Goal: Task Accomplishment & Management: Manage account settings

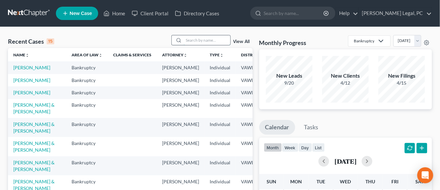
click at [188, 40] on input "search" at bounding box center [207, 40] width 47 height 10
type input "richmond"
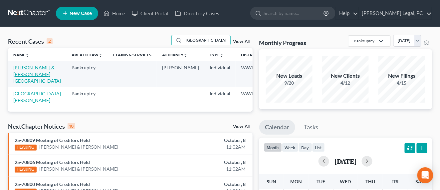
click at [31, 68] on link "[PERSON_NAME] & [PERSON_NAME][GEOGRAPHIC_DATA]" at bounding box center [37, 74] width 48 height 19
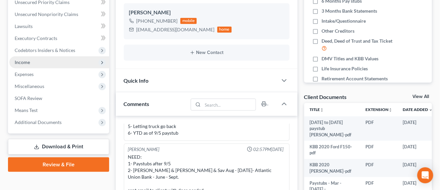
scroll to position [208, 0]
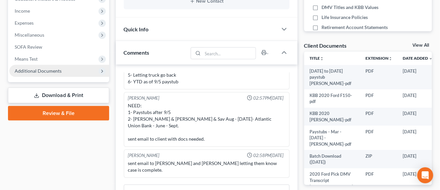
click at [58, 74] on span "Additional Documents" at bounding box center [59, 71] width 100 height 12
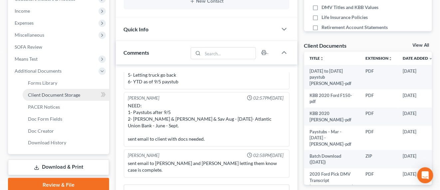
click at [57, 97] on link "Client Document Storage" at bounding box center [66, 95] width 86 height 12
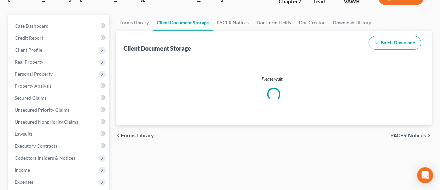
select select "0"
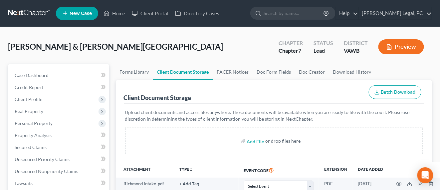
click at [29, 9] on link at bounding box center [29, 13] width 43 height 12
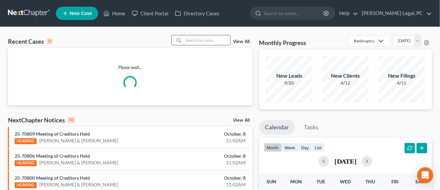
click at [193, 41] on input "search" at bounding box center [207, 40] width 47 height 10
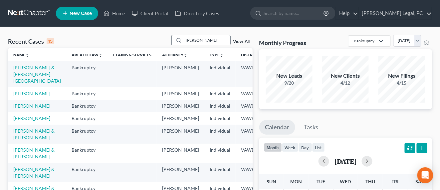
type input "kiser"
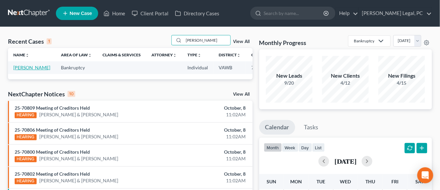
click at [17, 68] on link "[PERSON_NAME]" at bounding box center [31, 68] width 37 height 6
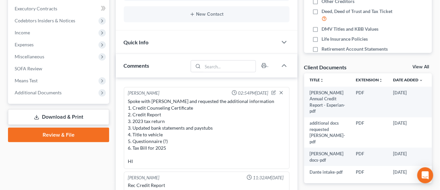
scroll to position [208, 0]
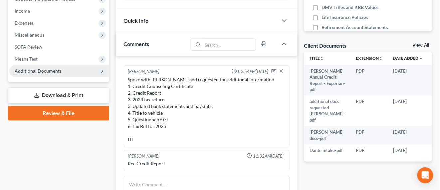
drag, startPoint x: 37, startPoint y: 72, endPoint x: 41, endPoint y: 72, distance: 4.7
click at [37, 72] on span "Additional Documents" at bounding box center [38, 71] width 47 height 6
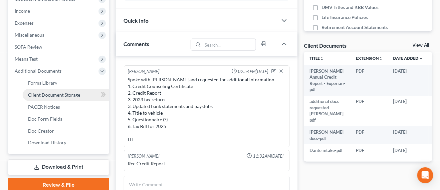
click at [69, 95] on span "Client Document Storage" at bounding box center [54, 95] width 52 height 6
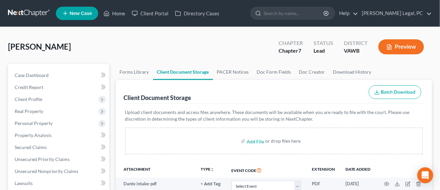
click at [17, 13] on link at bounding box center [29, 13] width 43 height 12
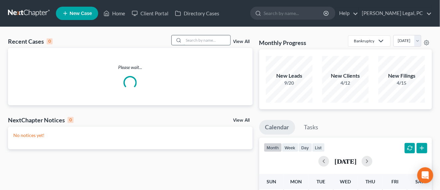
click at [226, 43] on input "search" at bounding box center [207, 40] width 47 height 10
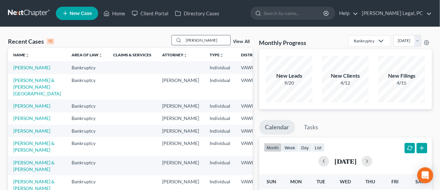
type input "tritt"
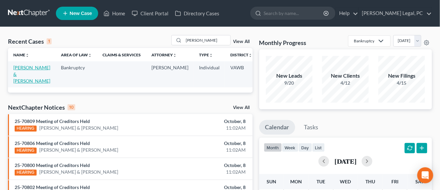
click at [21, 67] on link "[PERSON_NAME] & [PERSON_NAME]" at bounding box center [31, 74] width 37 height 19
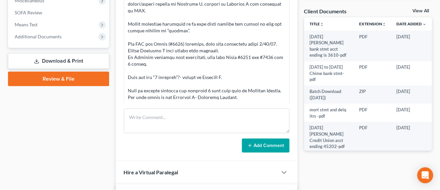
scroll to position [208, 0]
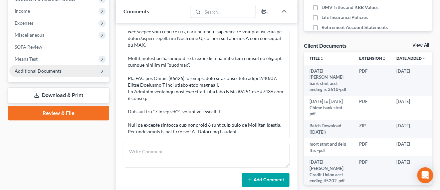
click at [50, 70] on span "Additional Documents" at bounding box center [38, 71] width 47 height 6
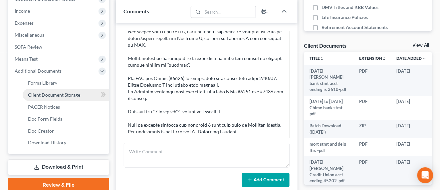
click at [63, 94] on span "Client Document Storage" at bounding box center [54, 95] width 52 height 6
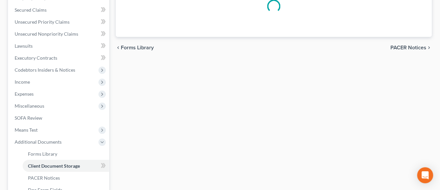
select select "0"
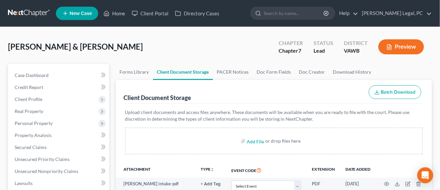
select select "0"
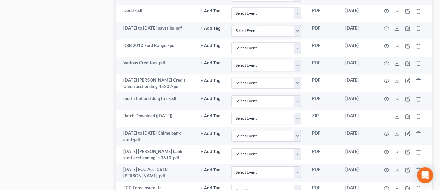
scroll to position [496, 0]
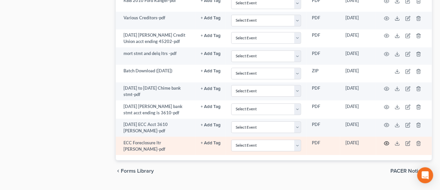
click at [387, 140] on icon "button" at bounding box center [386, 142] width 5 height 5
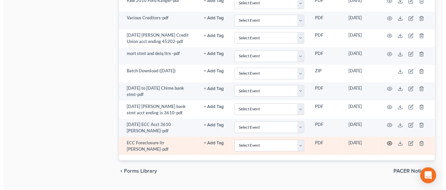
scroll to position [495, 0]
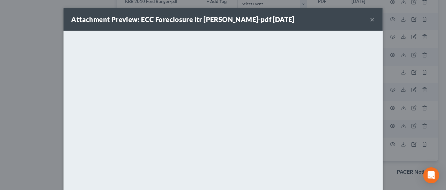
drag, startPoint x: 315, startPoint y: 18, endPoint x: 274, endPoint y: 24, distance: 41.2
click at [270, 10] on div "Attachment Preview: ECC Foreclosure ltr Tritt-pdf 10/08/2025 ×" at bounding box center [223, 19] width 319 height 23
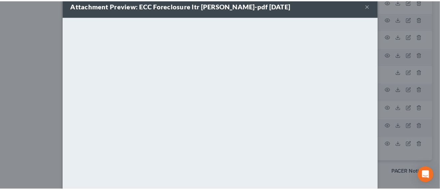
scroll to position [0, 0]
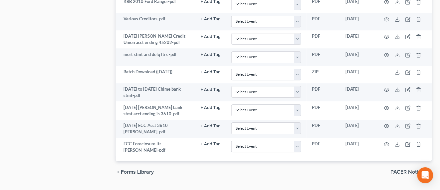
drag, startPoint x: 440, startPoint y: 114, endPoint x: 443, endPoint y: 166, distance: 52.3
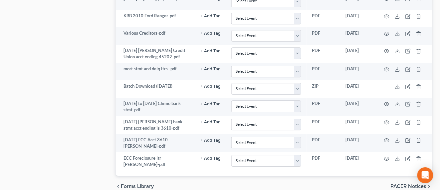
scroll to position [496, 0]
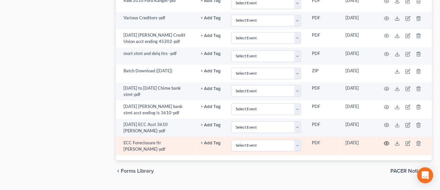
click at [387, 141] on icon "button" at bounding box center [386, 143] width 5 height 4
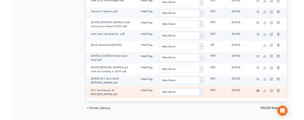
scroll to position [495, 0]
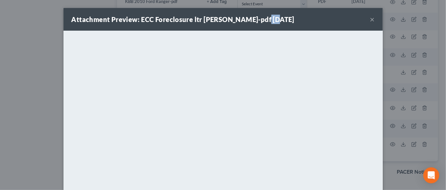
drag, startPoint x: 286, startPoint y: 24, endPoint x: 254, endPoint y: 18, distance: 33.2
click at [254, 18] on div "Attachment Preview: ECC Foreclosure ltr Tritt-pdf 10/08/2025 ×" at bounding box center [223, 19] width 319 height 23
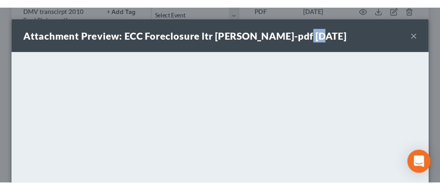
scroll to position [402, 0]
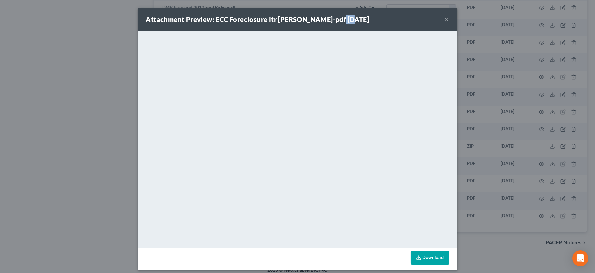
click at [445, 22] on button "×" at bounding box center [447, 19] width 5 height 8
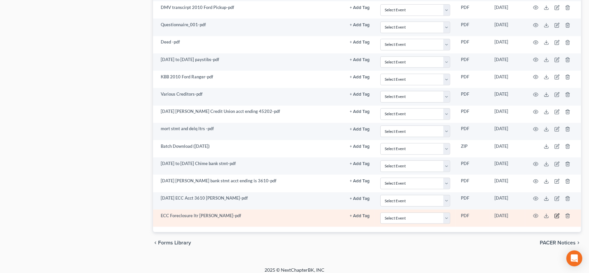
click at [446, 189] on icon "button" at bounding box center [556, 215] width 5 height 5
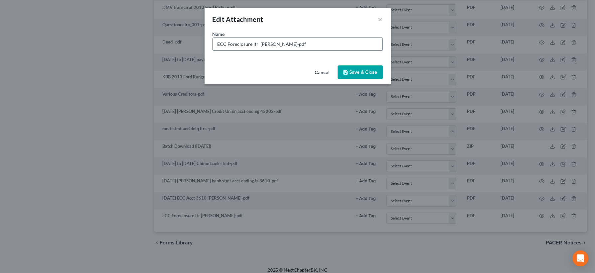
drag, startPoint x: 251, startPoint y: 43, endPoint x: 227, endPoint y: 40, distance: 24.8
click at [227, 40] on input "ECC Foreclosure ltr Tritt-pdf" at bounding box center [298, 44] width 170 height 13
type input "ECC Default ltr Tritt-pdf"
click at [371, 74] on span "Save & Close" at bounding box center [364, 73] width 28 height 6
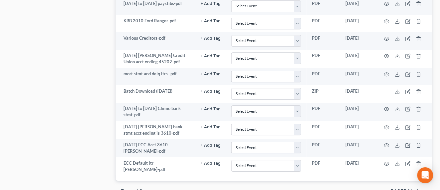
scroll to position [496, 0]
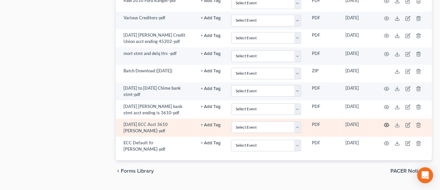
click at [387, 122] on icon "button" at bounding box center [386, 124] width 5 height 5
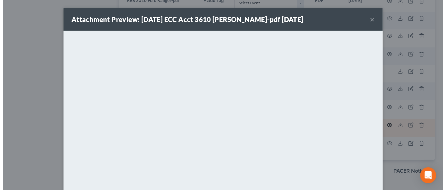
scroll to position [495, 0]
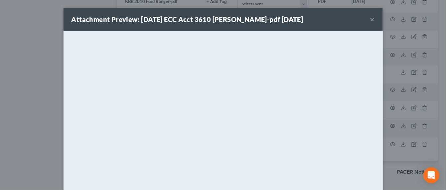
drag, startPoint x: 369, startPoint y: 21, endPoint x: 375, endPoint y: 60, distance: 38.7
click at [370, 21] on button "×" at bounding box center [372, 19] width 5 height 8
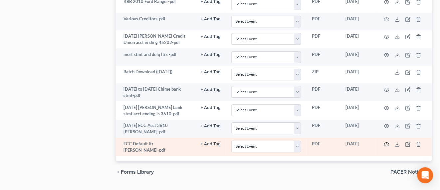
click at [387, 143] on circle "button" at bounding box center [386, 143] width 1 height 1
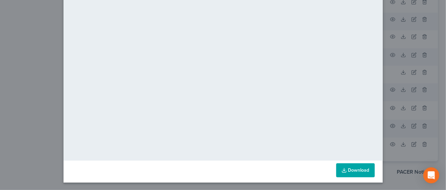
scroll to position [0, 0]
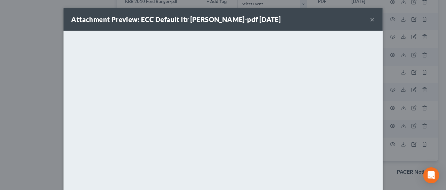
click at [370, 19] on button "×" at bounding box center [372, 19] width 5 height 8
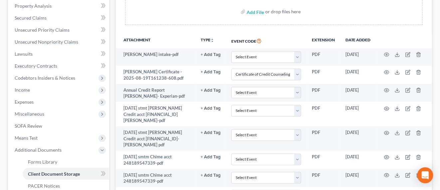
scroll to position [121, 0]
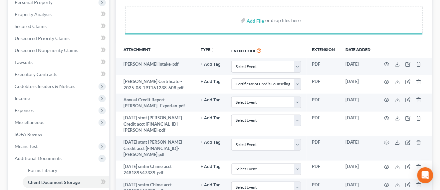
select select "0"
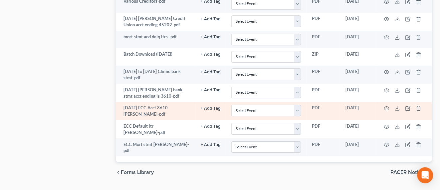
scroll to position [513, 0]
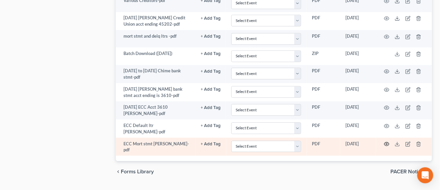
click at [385, 141] on icon "button" at bounding box center [386, 143] width 5 height 5
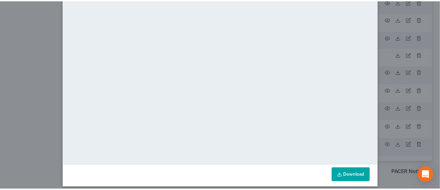
scroll to position [0, 0]
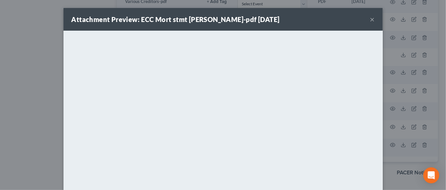
click at [371, 20] on button "×" at bounding box center [372, 19] width 5 height 8
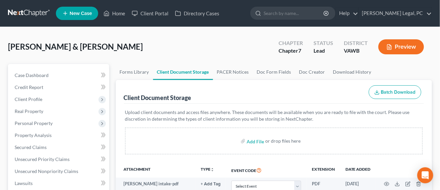
click at [35, 18] on link at bounding box center [29, 13] width 43 height 12
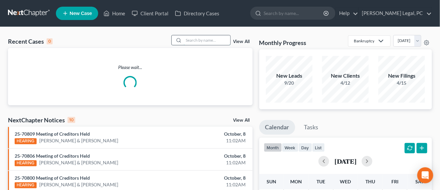
click at [190, 43] on input "search" at bounding box center [207, 40] width 47 height 10
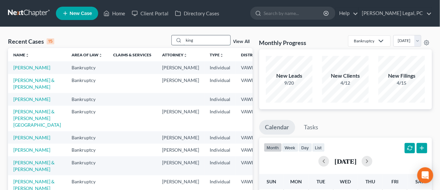
type input "king"
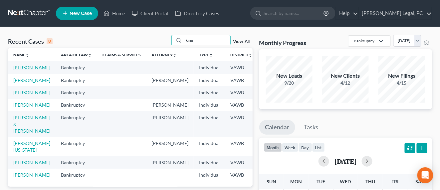
click at [15, 70] on link "[PERSON_NAME]" at bounding box center [31, 68] width 37 height 6
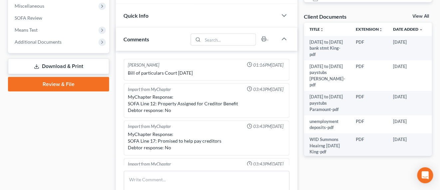
scroll to position [249, 0]
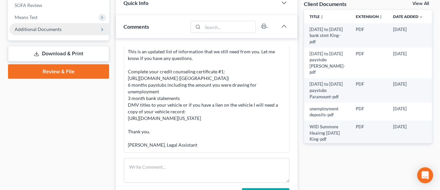
click at [59, 29] on span "Additional Documents" at bounding box center [38, 29] width 47 height 6
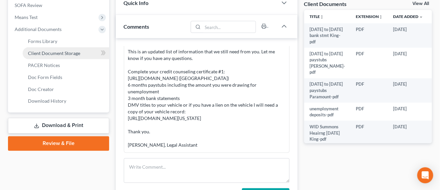
click at [40, 54] on span "Client Document Storage" at bounding box center [54, 53] width 52 height 6
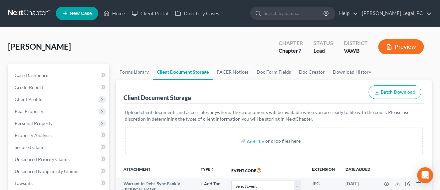
click at [44, 12] on link at bounding box center [29, 13] width 43 height 12
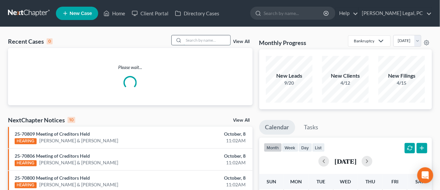
click at [193, 40] on input "search" at bounding box center [207, 40] width 47 height 10
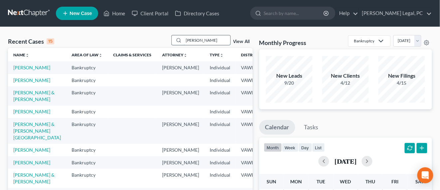
type input "crigger"
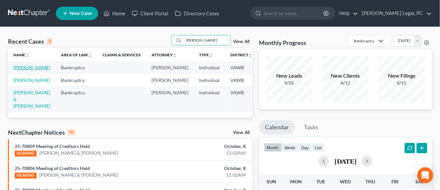
click at [26, 68] on link "[PERSON_NAME]" at bounding box center [31, 68] width 37 height 6
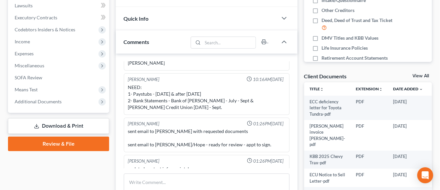
scroll to position [208, 0]
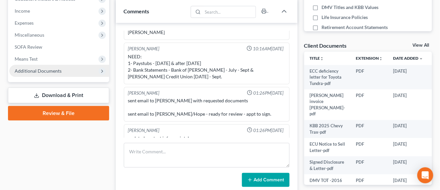
click at [48, 73] on span "Additional Documents" at bounding box center [59, 71] width 100 height 12
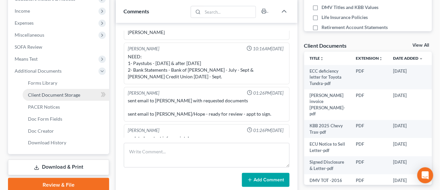
click at [61, 94] on span "Client Document Storage" at bounding box center [54, 95] width 52 height 6
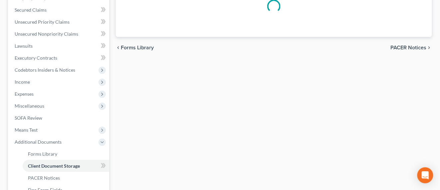
select select "0"
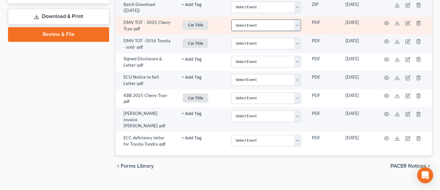
scroll to position [374, 0]
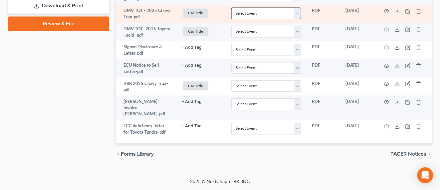
select select "0"
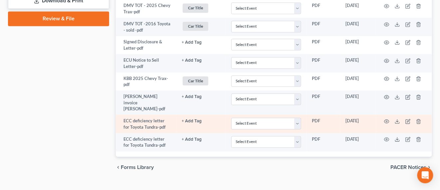
click at [421, 129] on td at bounding box center [404, 123] width 56 height 18
click at [420, 123] on icon "button" at bounding box center [418, 121] width 3 height 4
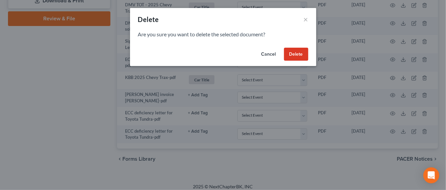
click at [301, 54] on button "Delete" at bounding box center [296, 54] width 24 height 13
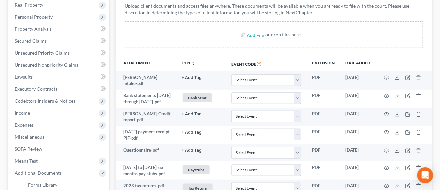
scroll to position [0, 0]
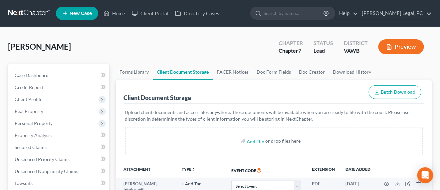
click at [26, 18] on link at bounding box center [29, 13] width 43 height 12
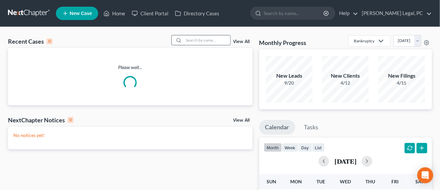
click at [213, 41] on input "search" at bounding box center [207, 40] width 47 height 10
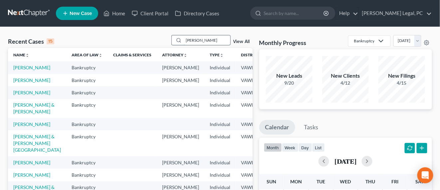
type input "[PERSON_NAME]"
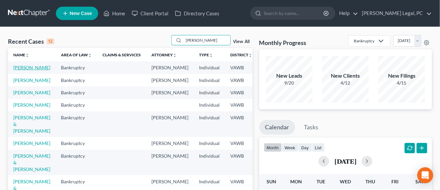
click at [29, 68] on link "[PERSON_NAME]" at bounding box center [31, 68] width 37 height 6
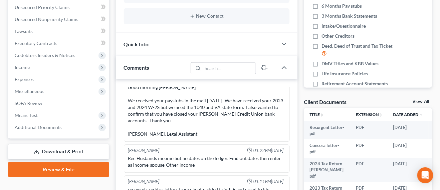
scroll to position [166, 0]
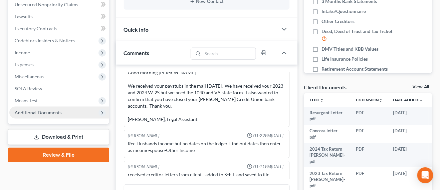
click at [62, 117] on span "Additional Documents" at bounding box center [59, 112] width 100 height 12
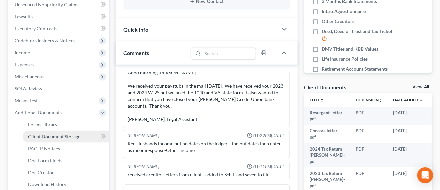
click at [65, 138] on span "Client Document Storage" at bounding box center [54, 136] width 52 height 6
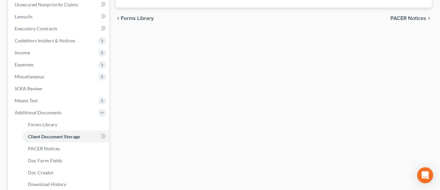
scroll to position [91, 0]
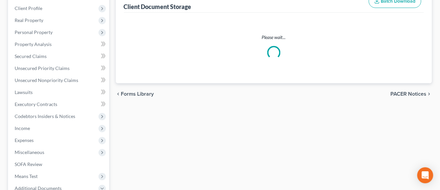
select select "0"
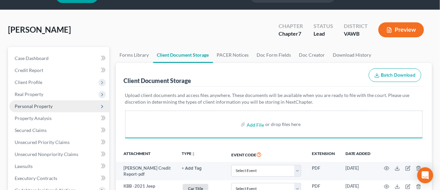
scroll to position [0, 0]
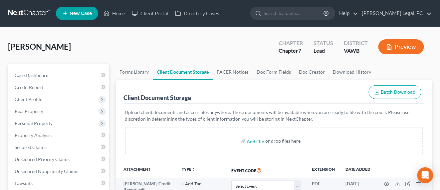
select select "0"
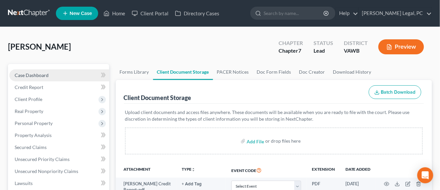
click at [30, 75] on span "Case Dashboard" at bounding box center [32, 75] width 34 height 6
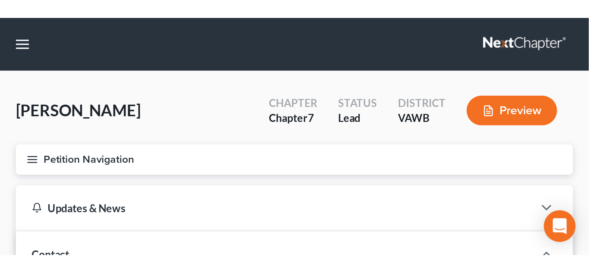
scroll to position [469, 0]
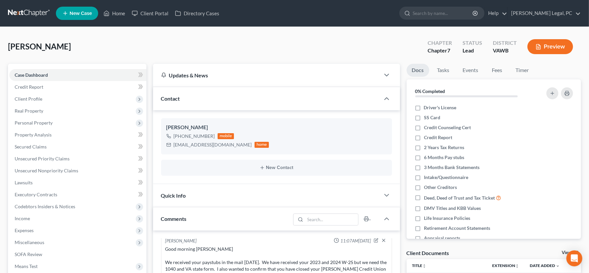
drag, startPoint x: 19, startPoint y: 10, endPoint x: 20, endPoint y: 14, distance: 4.4
click at [19, 9] on link at bounding box center [29, 13] width 43 height 12
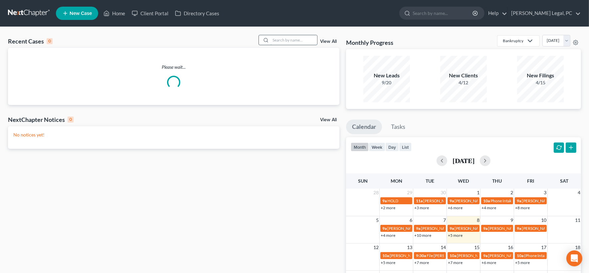
click at [279, 41] on input "search" at bounding box center [293, 40] width 47 height 10
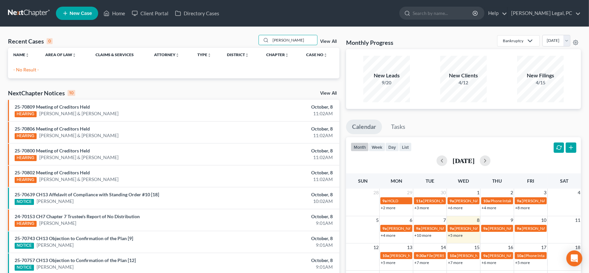
type input "[PERSON_NAME]"
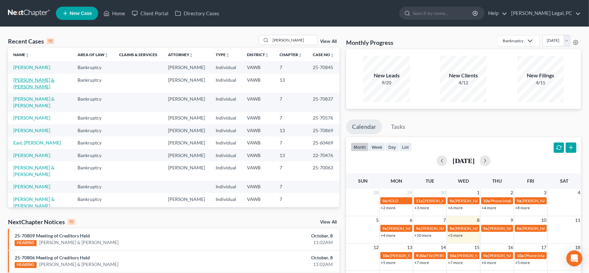
click at [42, 78] on link "[PERSON_NAME] & [PERSON_NAME]" at bounding box center [33, 83] width 41 height 12
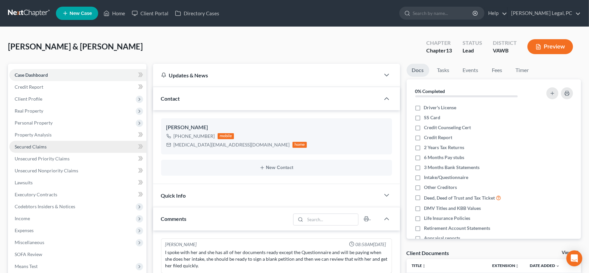
scroll to position [166, 0]
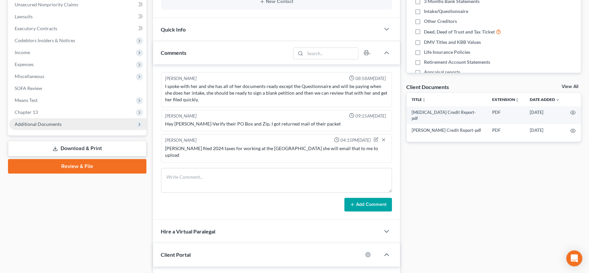
click at [53, 125] on span "Additional Documents" at bounding box center [38, 124] width 47 height 6
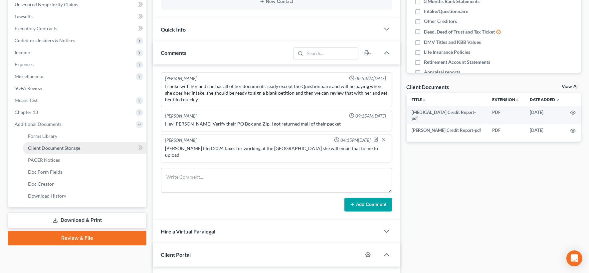
click at [61, 147] on span "Client Document Storage" at bounding box center [54, 148] width 52 height 6
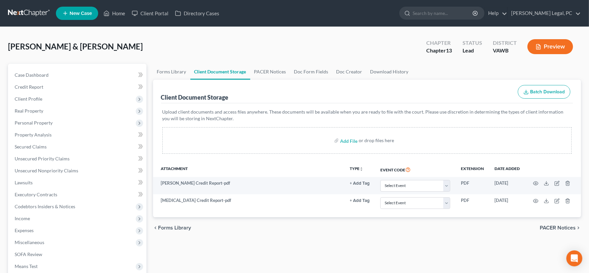
click at [232, 58] on div "Edwards, Leslie & Vanessa Upgraded Chapter Chapter 13 Status Lead District VAWB…" at bounding box center [294, 49] width 573 height 29
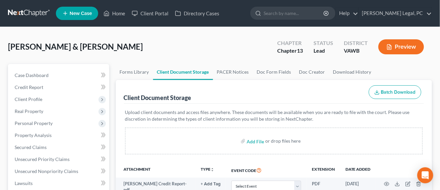
click at [31, 11] on link at bounding box center [29, 13] width 43 height 12
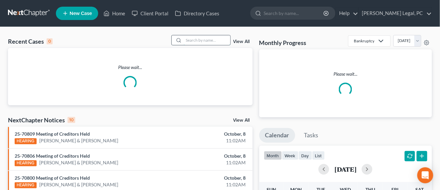
click at [203, 43] on input "search" at bounding box center [207, 40] width 47 height 10
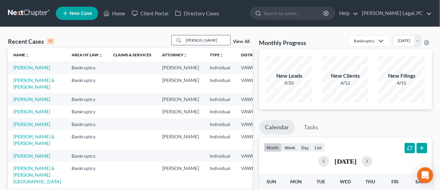
type input "[PERSON_NAME]"
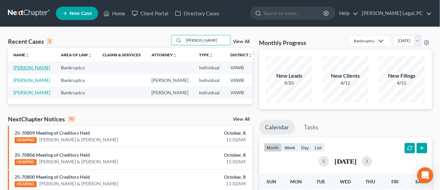
click at [30, 67] on link "[PERSON_NAME]" at bounding box center [31, 68] width 37 height 6
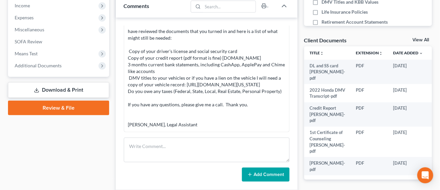
scroll to position [166, 0]
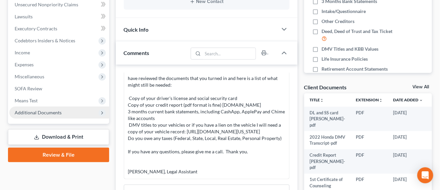
click at [59, 111] on span "Additional Documents" at bounding box center [38, 112] width 47 height 6
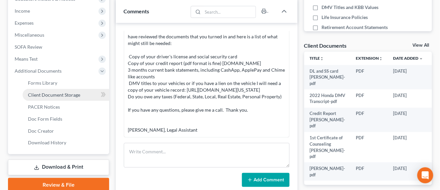
click at [67, 99] on link "Client Document Storage" at bounding box center [66, 95] width 86 height 12
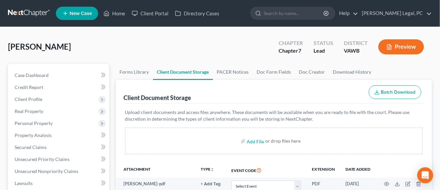
click at [28, 14] on link at bounding box center [29, 13] width 43 height 12
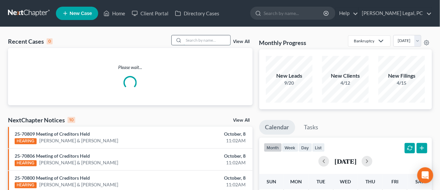
click at [192, 41] on input "search" at bounding box center [207, 40] width 47 height 10
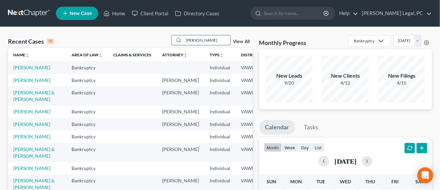
type input "[PERSON_NAME]"
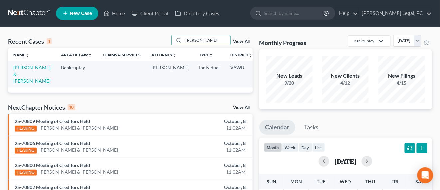
click at [18, 70] on td "[PERSON_NAME] & [PERSON_NAME]" at bounding box center [32, 74] width 48 height 26
click at [15, 66] on link "[PERSON_NAME] & [PERSON_NAME]" at bounding box center [31, 74] width 37 height 19
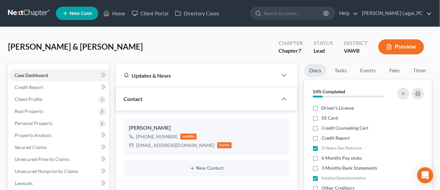
drag, startPoint x: 31, startPoint y: 12, endPoint x: 33, endPoint y: 18, distance: 6.8
click at [31, 12] on link at bounding box center [29, 13] width 43 height 12
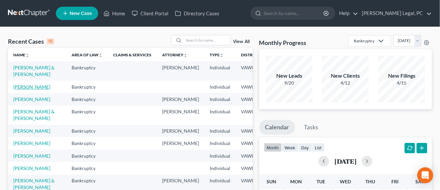
click at [27, 84] on link "[PERSON_NAME]" at bounding box center [31, 87] width 37 height 6
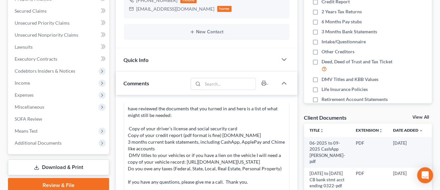
scroll to position [166, 0]
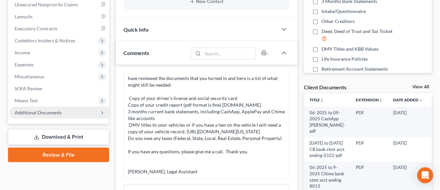
click at [42, 110] on span "Additional Documents" at bounding box center [38, 112] width 47 height 6
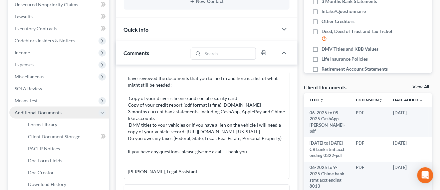
scroll to position [208, 0]
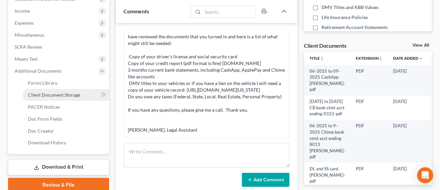
click at [55, 95] on span "Client Document Storage" at bounding box center [54, 95] width 52 height 6
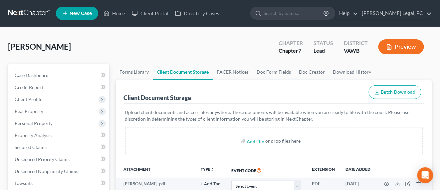
click at [21, 10] on link at bounding box center [29, 13] width 43 height 12
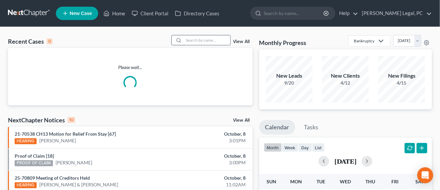
click at [191, 41] on input "search" at bounding box center [207, 40] width 47 height 10
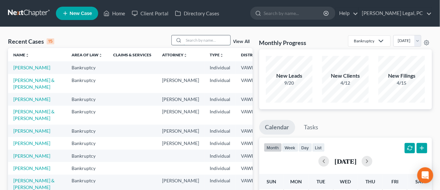
type input "t"
type input "r"
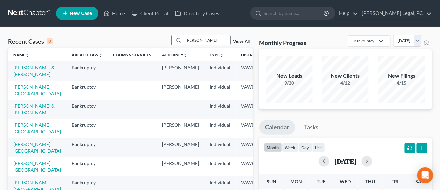
type input "[PERSON_NAME]"
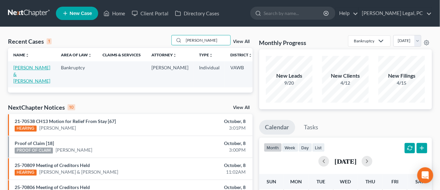
click at [26, 73] on link "[PERSON_NAME] & [PERSON_NAME]" at bounding box center [31, 74] width 37 height 19
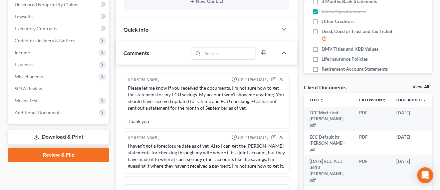
scroll to position [312, 0]
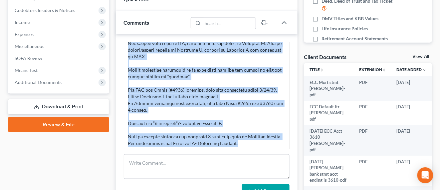
scroll to position [208, 0]
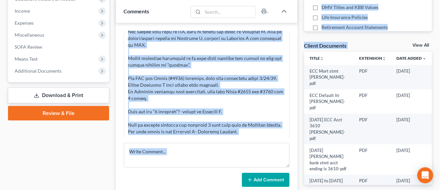
drag, startPoint x: 127, startPoint y: 104, endPoint x: 272, endPoint y: 117, distance: 145.5
click at [300, 127] on div "Updates & News × [US_STATE][GEOGRAPHIC_DATA] Notes: Take a look at NextChapter'…" at bounding box center [206, 81] width 188 height 451
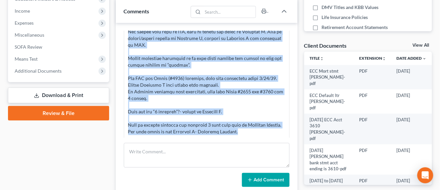
copy div "Lore ipsu’d sitametcons ad elitse doeiusmodt. Inci utla’e DOL magn ali enimadm.…"
click at [257, 108] on div at bounding box center [206, 15] width 157 height 239
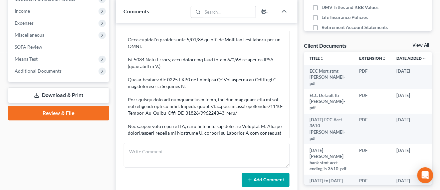
scroll to position [395, 0]
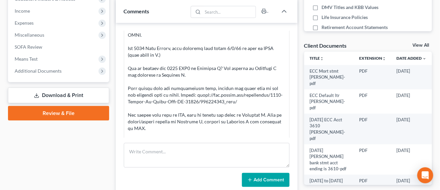
click at [193, 70] on div at bounding box center [206, 98] width 157 height 239
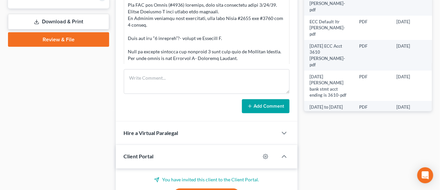
scroll to position [249, 0]
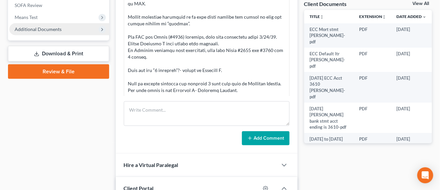
click at [51, 31] on span "Additional Documents" at bounding box center [38, 29] width 47 height 6
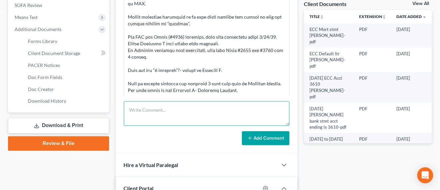
click at [152, 107] on textarea at bounding box center [207, 113] width 166 height 25
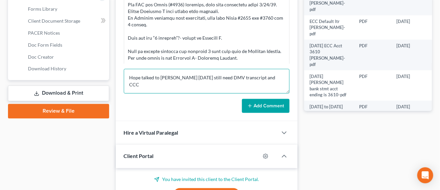
scroll to position [291, 0]
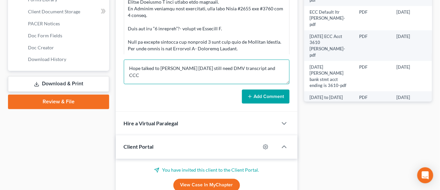
type textarea "Hope talked to Marcus King 10-7-25 still need DMV transcript and CCC"
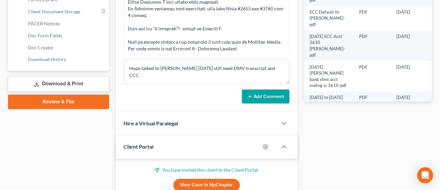
click at [253, 97] on button "Add Comment" at bounding box center [266, 96] width 48 height 14
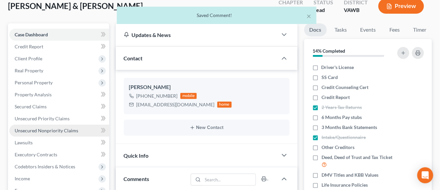
scroll to position [0, 0]
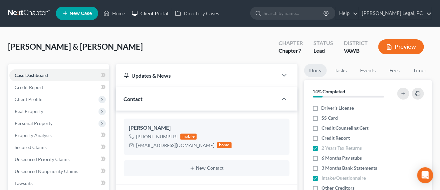
click at [151, 14] on link "Client Portal" at bounding box center [149, 13] width 43 height 12
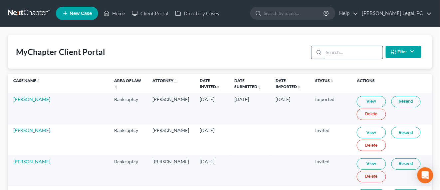
click at [326, 51] on input "search" at bounding box center [353, 52] width 59 height 13
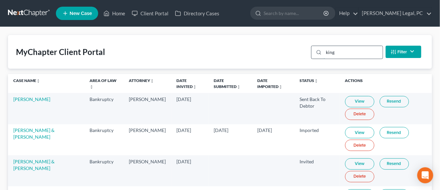
type input "king"
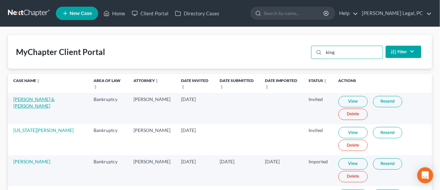
click at [46, 96] on link "[PERSON_NAME] & [PERSON_NAME]" at bounding box center [33, 102] width 41 height 12
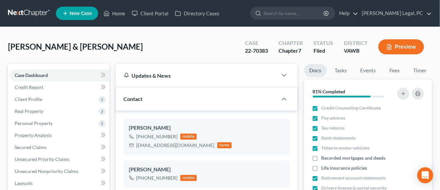
scroll to position [64, 0]
click at [317, 16] on input "search" at bounding box center [293, 13] width 61 height 12
type input "king"
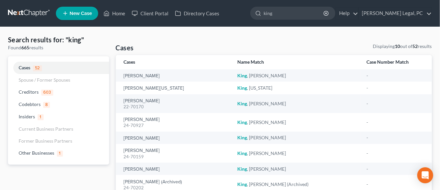
click at [36, 16] on link at bounding box center [29, 13] width 43 height 12
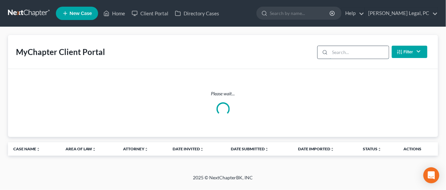
click at [336, 53] on input "search" at bounding box center [359, 52] width 59 height 13
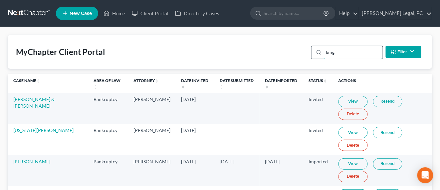
type input "king"
click at [338, 98] on link "View" at bounding box center [352, 101] width 29 height 11
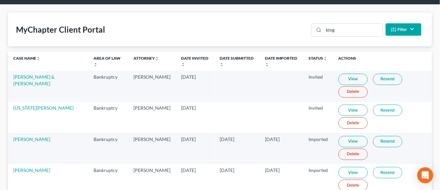
scroll to position [37, 0]
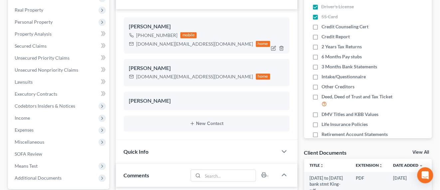
scroll to position [79, 0]
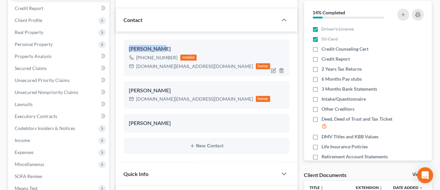
drag, startPoint x: 160, startPoint y: 46, endPoint x: 128, endPoint y: 43, distance: 31.4
click at [128, 43] on div "Marcus King +1 (276) 206-9364 mobile marcusk73.mk@gmail.com home" at bounding box center [207, 58] width 166 height 36
copy div "Marcus King"
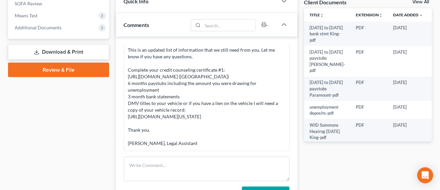
scroll to position [287, 0]
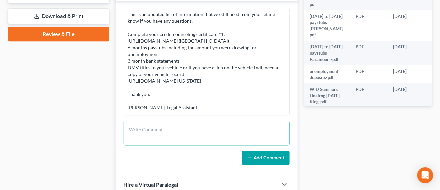
drag, startPoint x: 163, startPoint y: 126, endPoint x: 165, endPoint y: 120, distance: 5.6
click at [164, 122] on textarea at bounding box center [207, 133] width 166 height 25
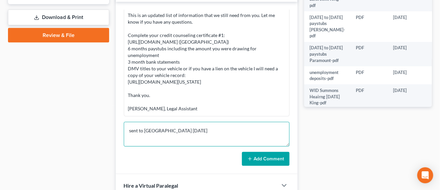
scroll to position [333, 0]
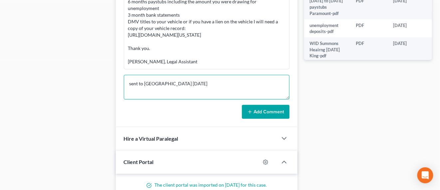
type textarea "sent to Rodelin 10-8-25"
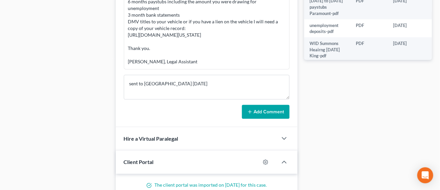
click at [252, 107] on button "Add Comment" at bounding box center [266, 112] width 48 height 14
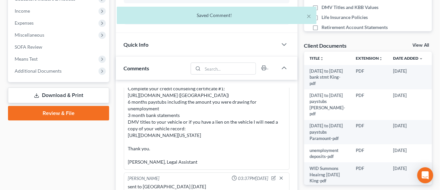
scroll to position [291, 0]
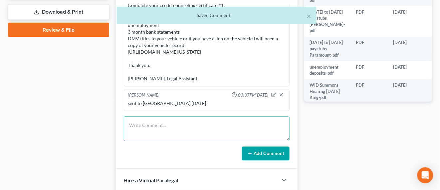
click at [165, 123] on textarea at bounding box center [207, 128] width 166 height 25
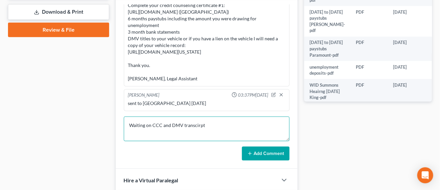
type textarea "Waiting on CCC and DMV transcirpt"
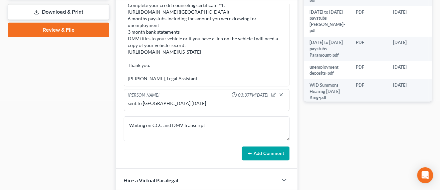
click at [270, 152] on button "Add Comment" at bounding box center [266, 153] width 48 height 14
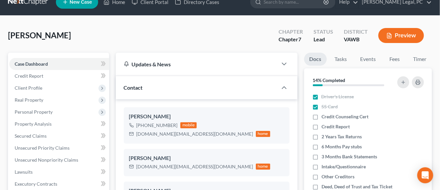
scroll to position [0, 0]
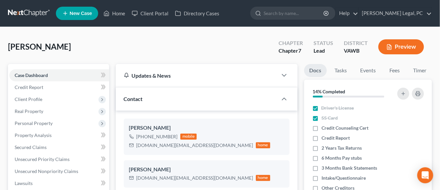
click at [25, 11] on link at bounding box center [29, 13] width 43 height 12
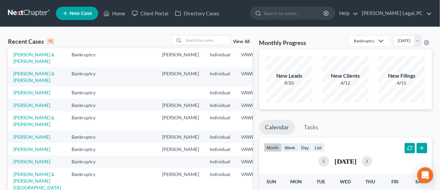
scroll to position [42, 0]
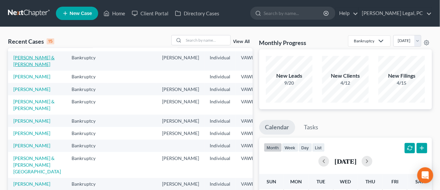
click at [29, 67] on link "[PERSON_NAME] & [PERSON_NAME]" at bounding box center [33, 61] width 41 height 12
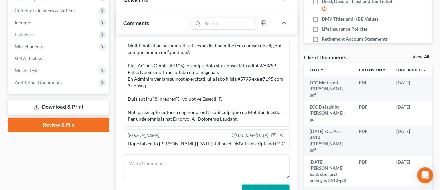
scroll to position [208, 0]
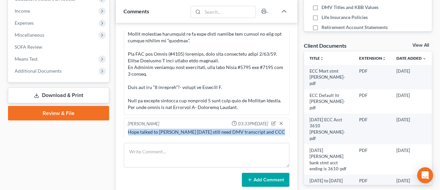
drag, startPoint x: 128, startPoint y: 130, endPoint x: 246, endPoint y: 141, distance: 118.6
click at [242, 146] on div "Hope Ingram 11:53AM, 09/09/2025 Mr. Tritt this is Hope from Farthing Legal my e…" at bounding box center [207, 109] width 182 height 172
click at [278, 122] on icon "button" at bounding box center [280, 123] width 5 height 5
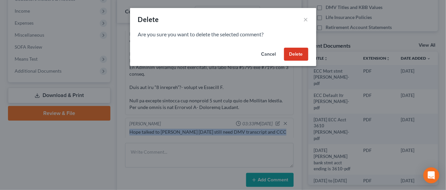
drag, startPoint x: 292, startPoint y: 59, endPoint x: 288, endPoint y: 58, distance: 3.7
click at [289, 58] on button "Delete" at bounding box center [296, 54] width 24 height 13
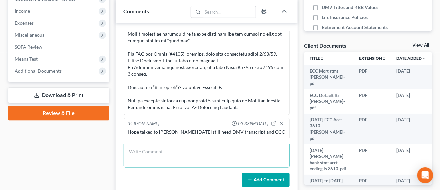
click at [175, 146] on textarea at bounding box center [207, 155] width 166 height 25
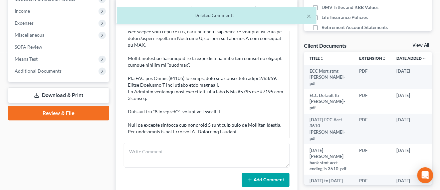
click at [275, 123] on div at bounding box center [206, 15] width 157 height 239
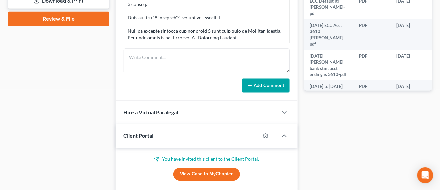
scroll to position [291, 0]
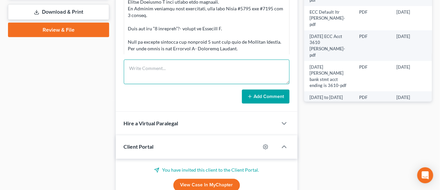
click at [147, 69] on textarea at bounding box center [207, 72] width 166 height 25
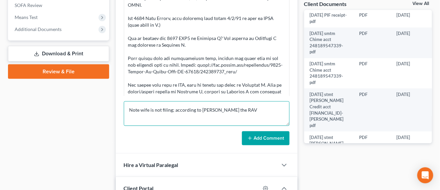
scroll to position [394, 0]
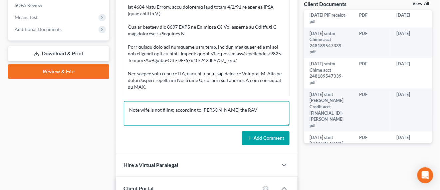
click at [224, 109] on textarea "Note wife is not filing; according to Mr. Tritt the RAV" at bounding box center [207, 113] width 166 height 25
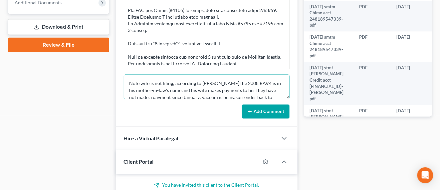
scroll to position [291, 0]
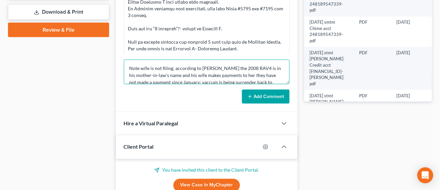
type textarea "Note wife is not filing; according to Mr. Tritt the 2008 RAV4 is in his mother-…"
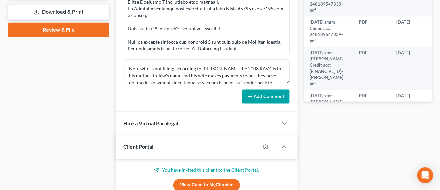
click at [255, 95] on button "Add Comment" at bounding box center [266, 96] width 48 height 14
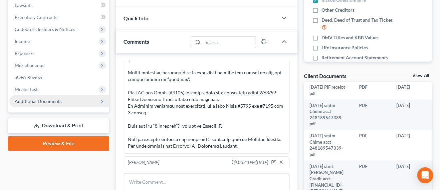
scroll to position [166, 0]
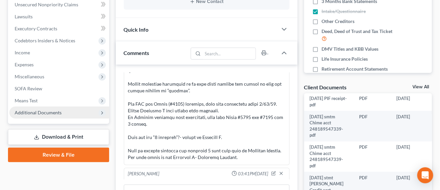
click at [74, 109] on span "Additional Documents" at bounding box center [59, 112] width 100 height 12
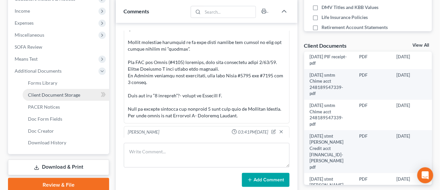
click at [71, 92] on span "Client Document Storage" at bounding box center [54, 95] width 52 height 6
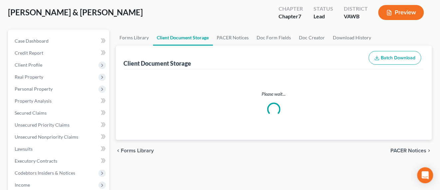
select select "0"
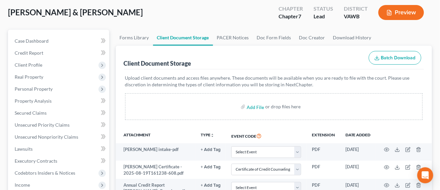
scroll to position [42, 0]
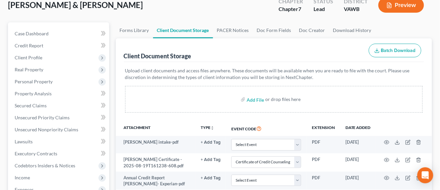
select select "0"
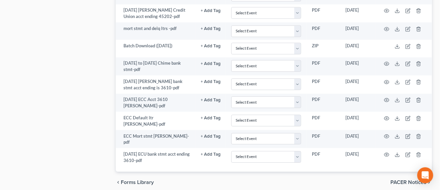
scroll to position [531, 0]
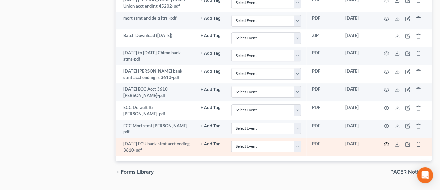
click at [384, 142] on icon "button" at bounding box center [386, 144] width 5 height 4
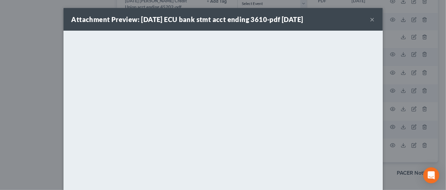
click at [367, 24] on div "Attachment Preview: 09-30-2025 ECU bank stmt acct ending 3610-pdf 10/08/2025 ×" at bounding box center [223, 19] width 319 height 23
click at [370, 18] on button "×" at bounding box center [372, 19] width 5 height 8
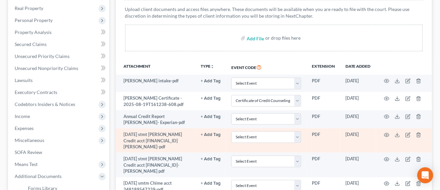
scroll to position [31, 0]
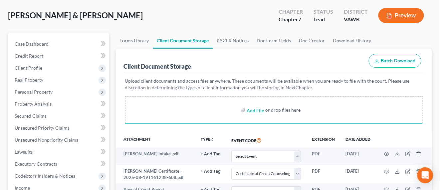
select select "0"
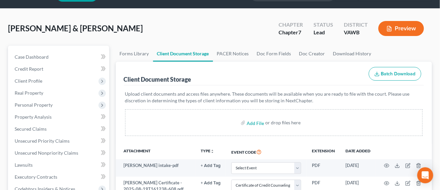
scroll to position [0, 0]
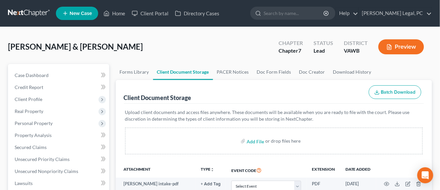
click at [36, 16] on link at bounding box center [29, 13] width 43 height 12
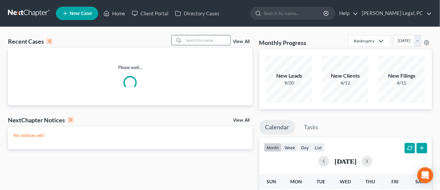
click at [207, 41] on input "search" at bounding box center [207, 40] width 47 height 10
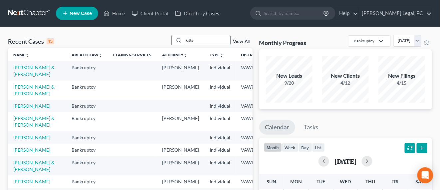
type input "kitts"
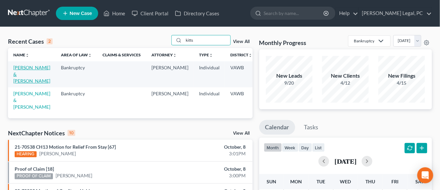
click at [20, 69] on link "[PERSON_NAME] & [PERSON_NAME]" at bounding box center [31, 74] width 37 height 19
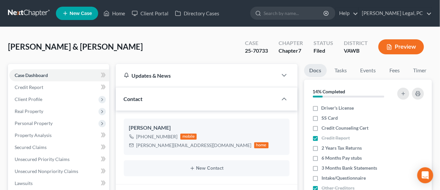
scroll to position [256, 0]
click at [44, 13] on link at bounding box center [29, 13] width 43 height 12
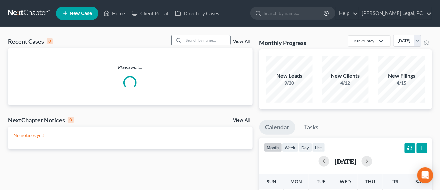
click at [191, 39] on input "search" at bounding box center [207, 40] width 47 height 10
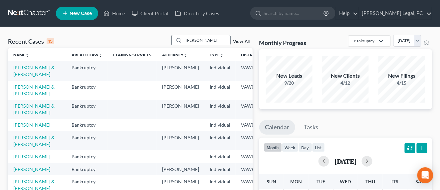
type input "tritt"
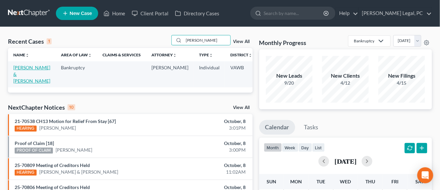
click at [16, 68] on link "[PERSON_NAME] & [PERSON_NAME]" at bounding box center [31, 74] width 37 height 19
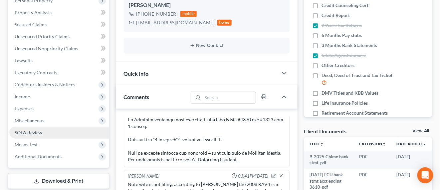
scroll to position [166, 0]
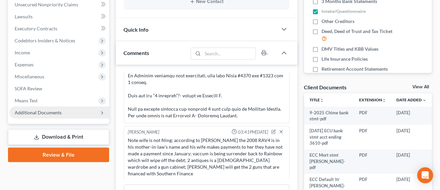
click at [71, 110] on span "Additional Documents" at bounding box center [59, 112] width 100 height 12
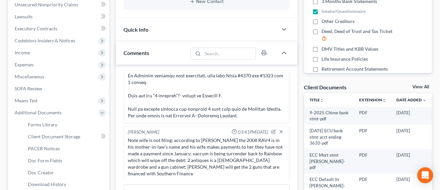
scroll to position [535, 0]
drag, startPoint x: 85, startPoint y: 134, endPoint x: 90, endPoint y: 132, distance: 6.1
click at [85, 133] on link "Client Document Storage" at bounding box center [66, 136] width 86 height 12
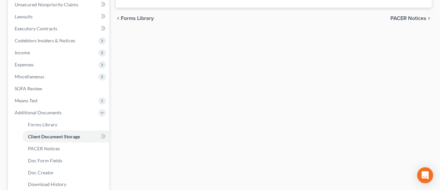
scroll to position [91, 0]
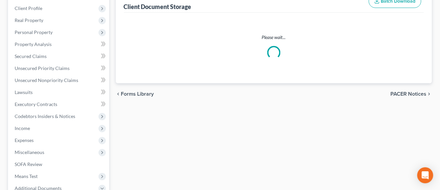
select select "0"
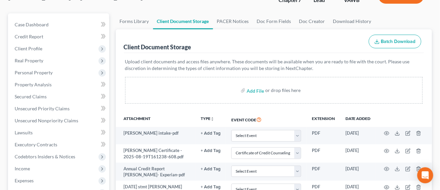
scroll to position [50, 0]
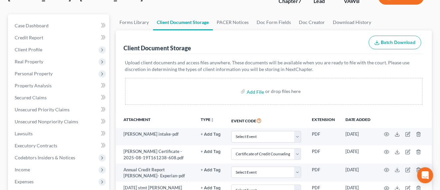
select select "0"
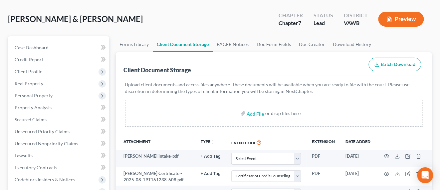
scroll to position [0, 0]
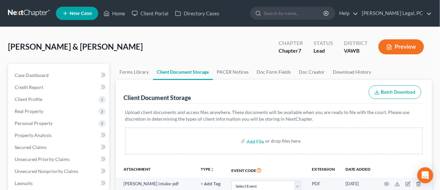
drag, startPoint x: 36, startPoint y: 11, endPoint x: 45, endPoint y: 25, distance: 17.0
click at [36, 10] on link at bounding box center [29, 13] width 43 height 12
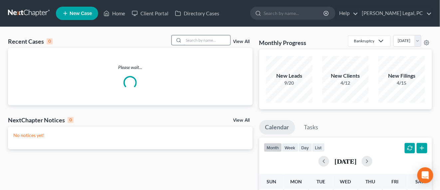
click at [198, 40] on input "search" at bounding box center [207, 40] width 47 height 10
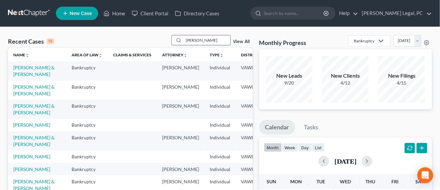
type input "[PERSON_NAME]"
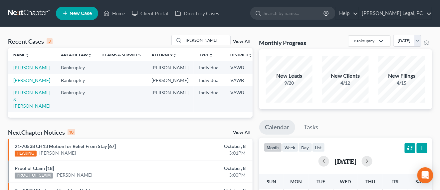
click at [19, 70] on link "[PERSON_NAME]" at bounding box center [31, 68] width 37 height 6
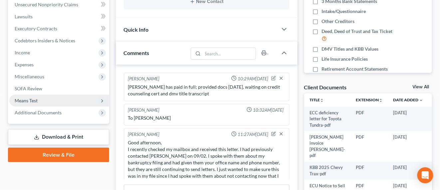
scroll to position [128, 0]
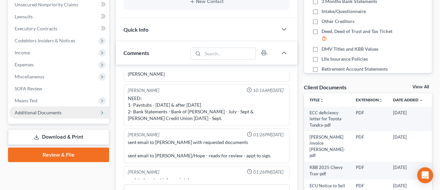
click at [47, 108] on span "Additional Documents" at bounding box center [59, 112] width 100 height 12
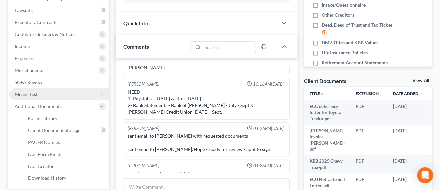
scroll to position [249, 0]
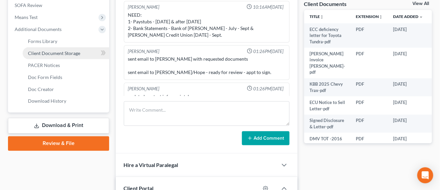
click at [59, 52] on span "Client Document Storage" at bounding box center [54, 53] width 52 height 6
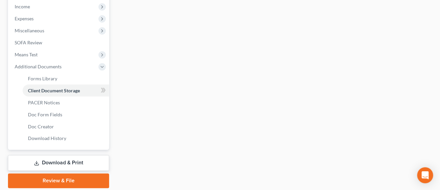
select select "0"
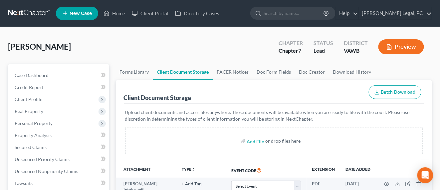
click at [41, 14] on link at bounding box center [29, 13] width 43 height 12
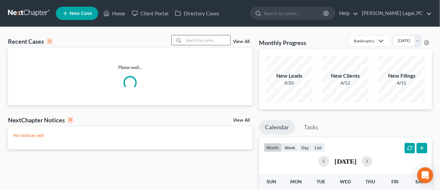
click at [198, 41] on input "search" at bounding box center [207, 40] width 47 height 10
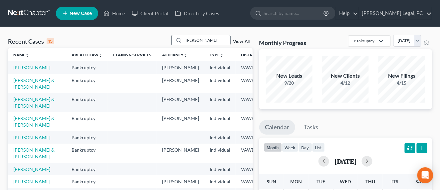
type input "[PERSON_NAME]"
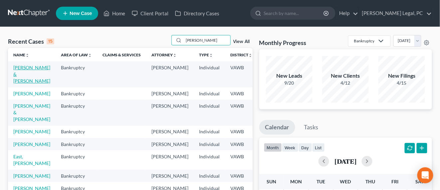
click at [25, 66] on link "[PERSON_NAME] & [PERSON_NAME]" at bounding box center [31, 74] width 37 height 19
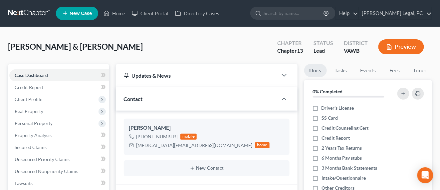
scroll to position [166, 0]
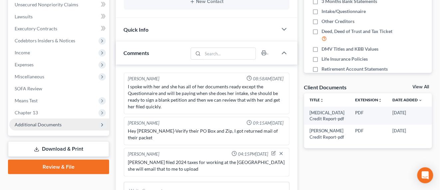
click at [54, 121] on span "Additional Documents" at bounding box center [38, 124] width 47 height 6
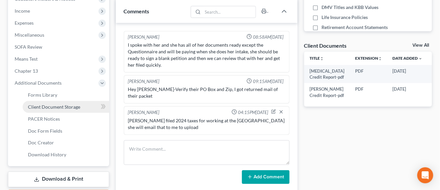
click at [62, 106] on span "Client Document Storage" at bounding box center [54, 107] width 52 height 6
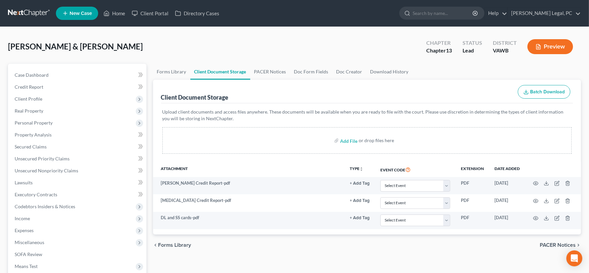
drag, startPoint x: 25, startPoint y: 18, endPoint x: 52, endPoint y: 51, distance: 41.9
click at [25, 18] on link at bounding box center [29, 13] width 43 height 12
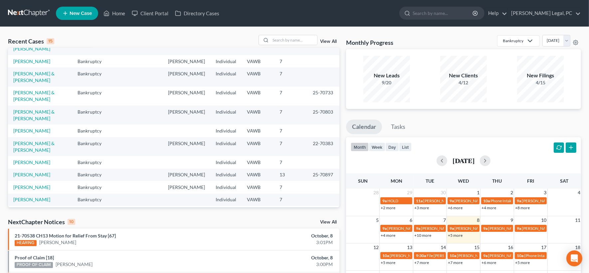
scroll to position [42, 0]
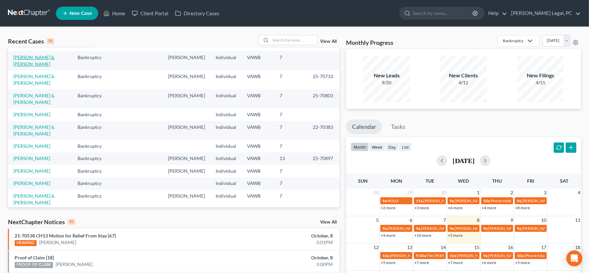
click at [49, 55] on link "[PERSON_NAME] & [PERSON_NAME]" at bounding box center [33, 61] width 41 height 12
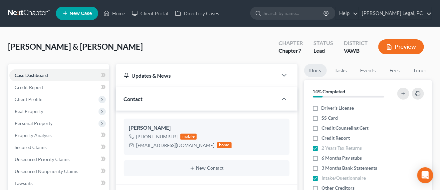
scroll to position [476, 0]
click at [17, 13] on link at bounding box center [29, 13] width 43 height 12
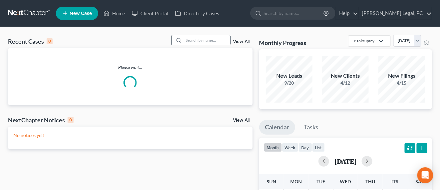
click at [187, 41] on input "search" at bounding box center [207, 40] width 47 height 10
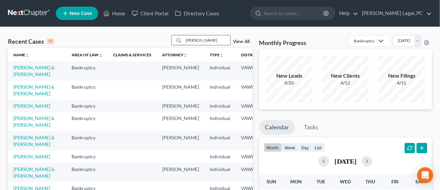
type input "[PERSON_NAME]"
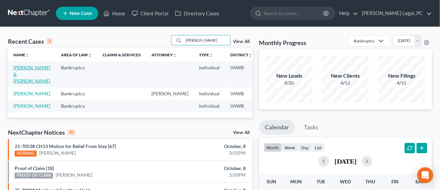
click at [18, 69] on link "[PERSON_NAME] & [PERSON_NAME]" at bounding box center [31, 74] width 37 height 19
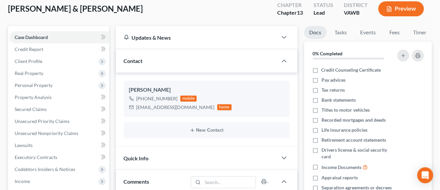
scroll to position [83, 0]
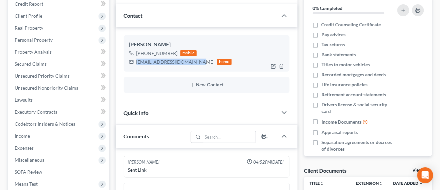
drag, startPoint x: 197, startPoint y: 63, endPoint x: 133, endPoint y: 66, distance: 63.9
click at [133, 66] on div "[EMAIL_ADDRESS][DOMAIN_NAME] home" at bounding box center [180, 62] width 103 height 9
copy div "[EMAIL_ADDRESS][DOMAIN_NAME]"
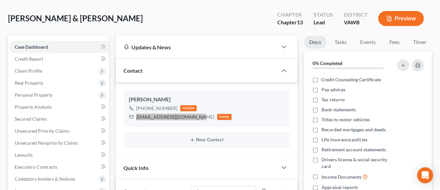
scroll to position [0, 0]
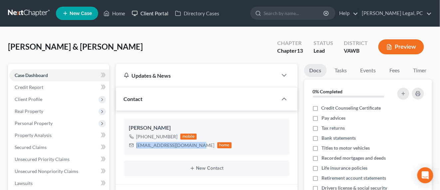
click at [152, 15] on link "Client Portal" at bounding box center [149, 13] width 43 height 12
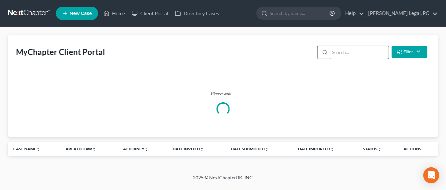
click at [349, 51] on input "search" at bounding box center [359, 52] width 59 height 13
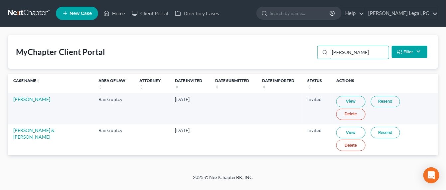
type input "[PERSON_NAME]"
click at [341, 129] on link "View" at bounding box center [350, 132] width 29 height 11
click at [46, 130] on link "[PERSON_NAME] & [PERSON_NAME]" at bounding box center [33, 133] width 41 height 12
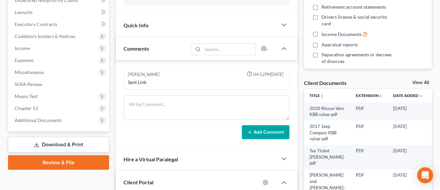
scroll to position [208, 0]
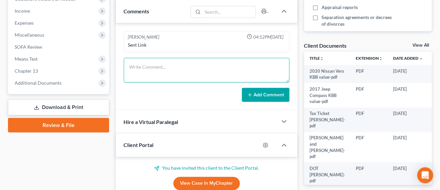
click at [145, 74] on textarea at bounding box center [207, 70] width 166 height 25
paste textarea "L ipsu dolorsit ame consectet adip eli seddoe te inc utla et d magn al enim adm…"
type textarea "L ipsu dolorsit ame consectet adip eli seddoe te inc utla et d magn al enim adm…"
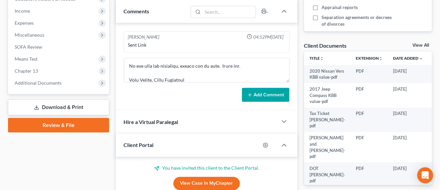
click at [256, 92] on button "Add Comment" at bounding box center [266, 95] width 48 height 14
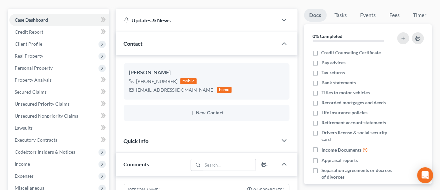
scroll to position [0, 0]
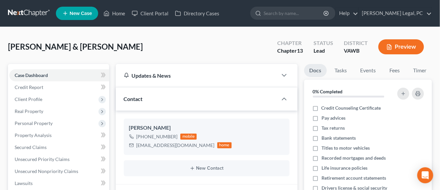
click at [34, 9] on link at bounding box center [29, 13] width 43 height 12
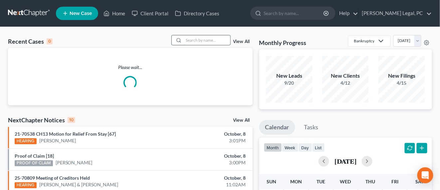
click at [185, 40] on input "search" at bounding box center [207, 40] width 47 height 10
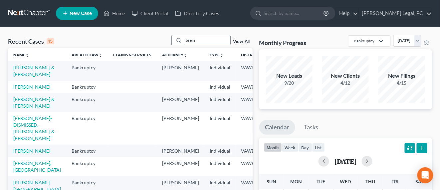
type input "brein"
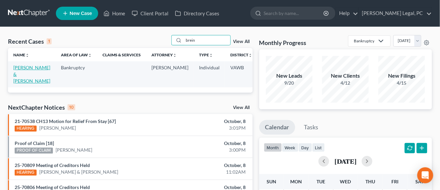
click at [15, 67] on link "[PERSON_NAME] & [PERSON_NAME]" at bounding box center [31, 74] width 37 height 19
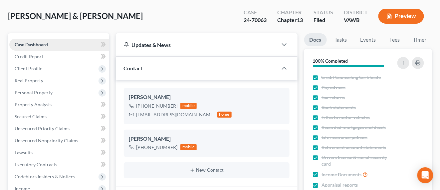
scroll to position [42, 0]
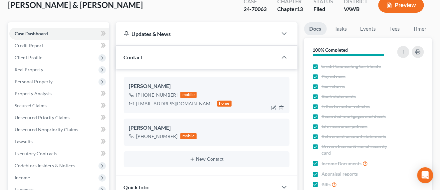
drag, startPoint x: 175, startPoint y: 88, endPoint x: 124, endPoint y: 85, distance: 51.0
click at [124, 85] on div "Robert Brein II +1 (540) 392-0524 mobile rbrein@gmail.com home" at bounding box center [207, 95] width 166 height 36
click at [221, 91] on div "+1 (540) 392-0524 mobile rbrein@gmail.com home" at bounding box center [206, 98] width 155 height 17
drag, startPoint x: 160, startPoint y: 103, endPoint x: 134, endPoint y: 100, distance: 25.5
click at [134, 100] on div "rbrein@gmail.com home" at bounding box center [180, 103] width 103 height 9
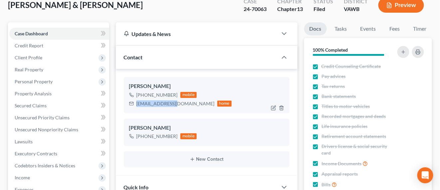
copy div "rbrein@gmail.com"
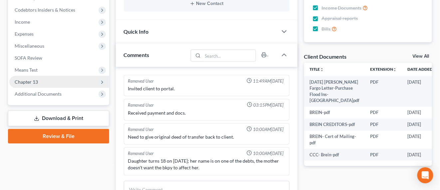
scroll to position [208, 0]
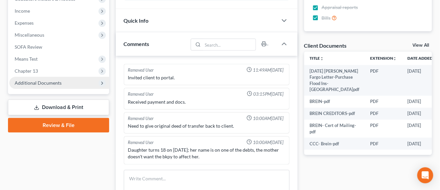
click at [40, 84] on span "Additional Documents" at bounding box center [38, 83] width 47 height 6
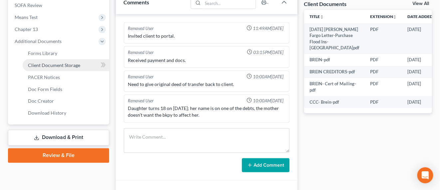
click at [77, 62] on span "Client Document Storage" at bounding box center [54, 65] width 52 height 6
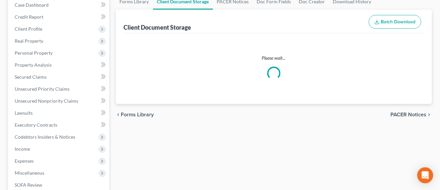
select select "0"
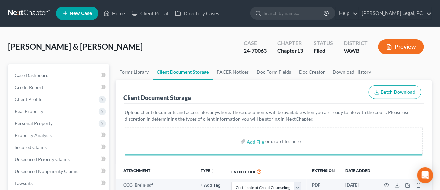
select select "0"
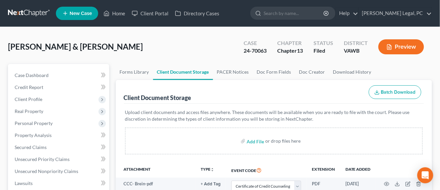
click at [37, 9] on link at bounding box center [29, 13] width 43 height 12
